Goal: Information Seeking & Learning: Learn about a topic

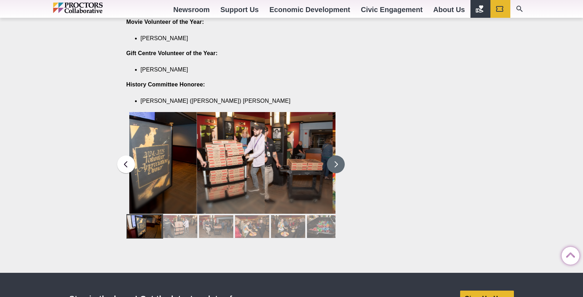
click at [336, 156] on button at bounding box center [336, 165] width 18 height 18
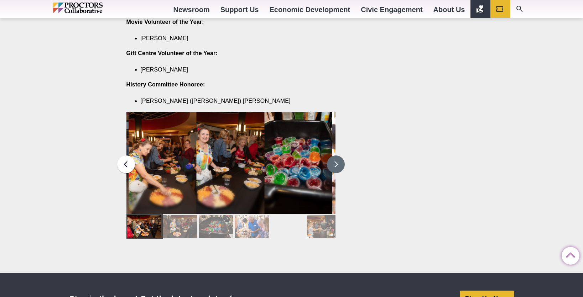
click at [336, 156] on button at bounding box center [336, 165] width 18 height 18
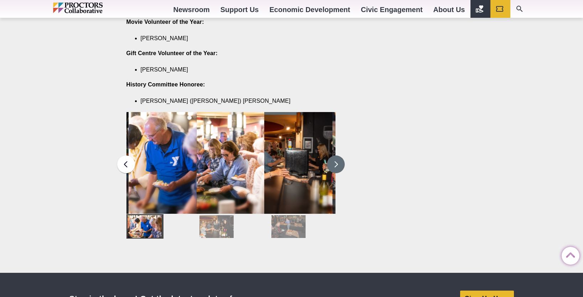
click at [336, 156] on button at bounding box center [336, 165] width 18 height 18
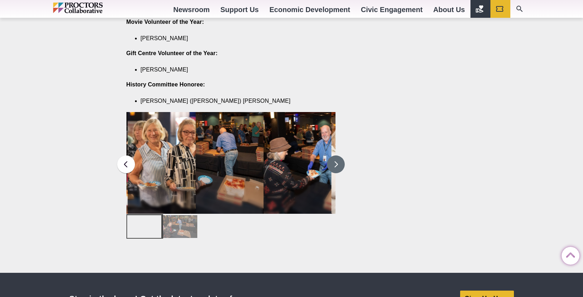
click at [336, 156] on button at bounding box center [336, 165] width 18 height 18
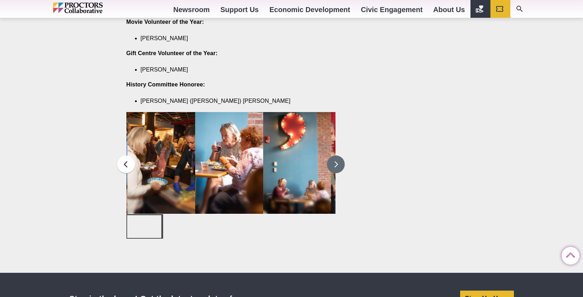
click at [336, 156] on button at bounding box center [336, 165] width 18 height 18
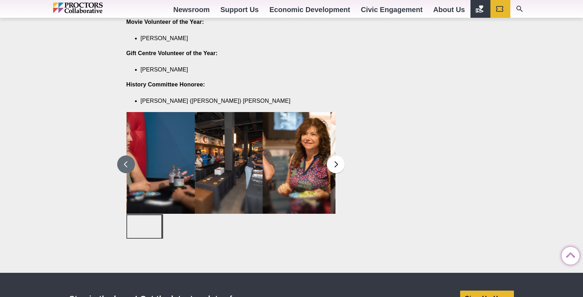
click at [127, 156] on button at bounding box center [126, 165] width 18 height 18
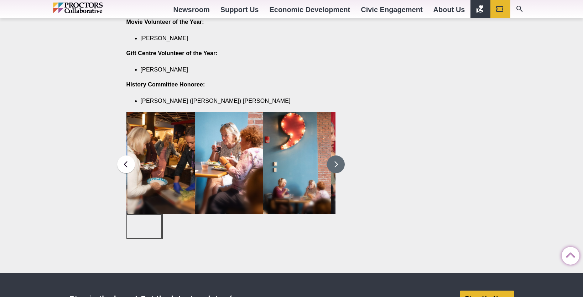
click at [340, 156] on button at bounding box center [336, 165] width 18 height 18
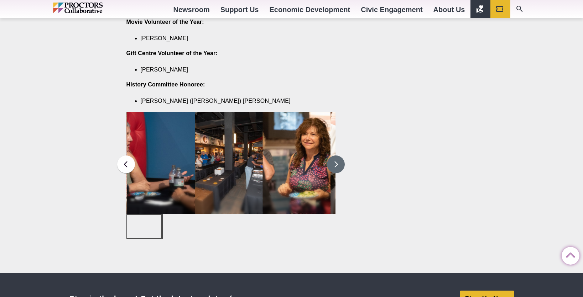
click at [340, 156] on button at bounding box center [336, 165] width 18 height 18
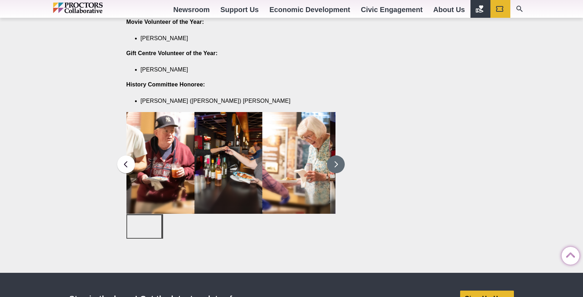
click at [227, 156] on figcaption "Volunteers are recognized for their service during Volunteer Appreciation Night…" at bounding box center [228, 177] width 68 height 73
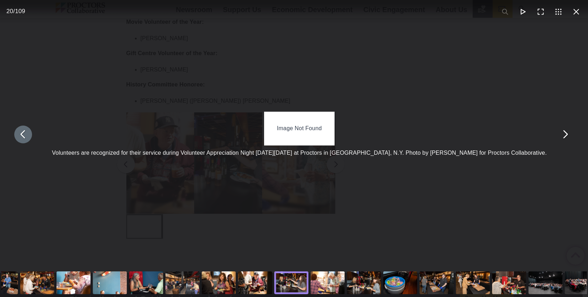
click at [28, 139] on button "You can close this modal content with the ESC key" at bounding box center [23, 135] width 18 height 18
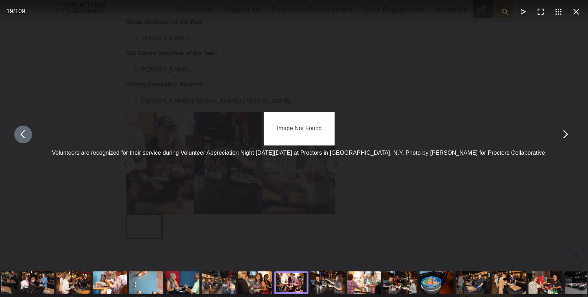
click at [308, 135] on div "Image Not Found" at bounding box center [299, 128] width 70 height 33
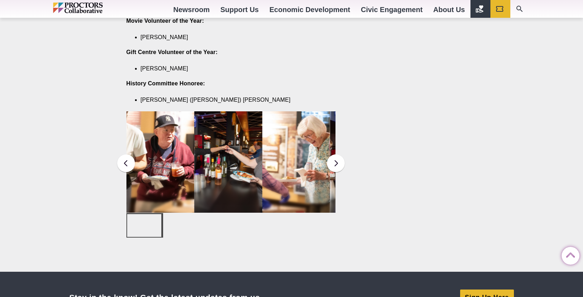
scroll to position [934, 0]
